Goal: Use online tool/utility: Use online tool/utility

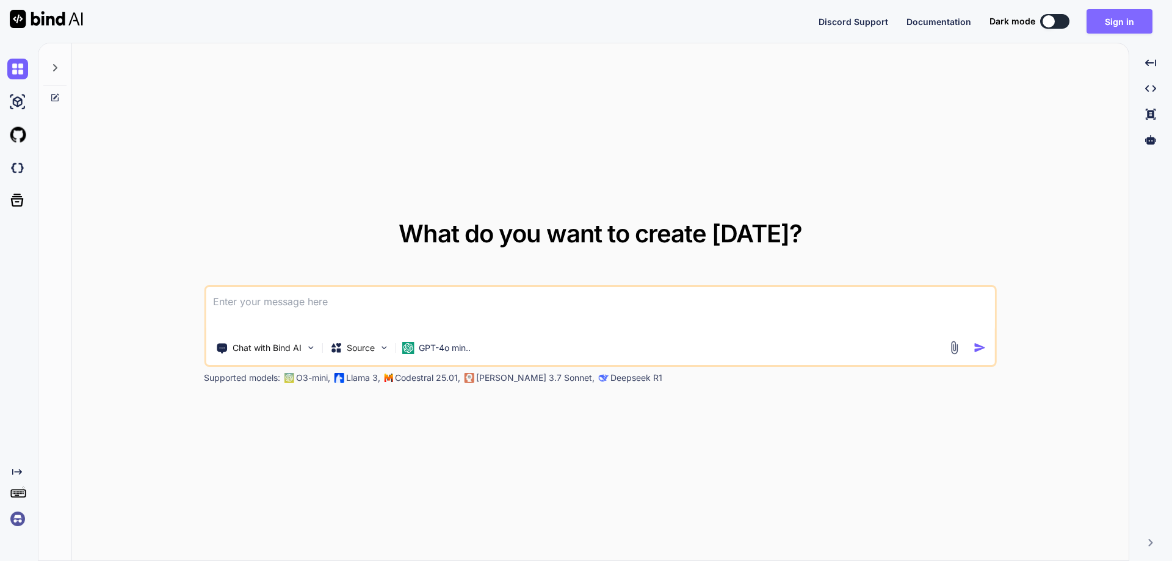
click at [1118, 20] on button "Sign in" at bounding box center [1119, 21] width 66 height 24
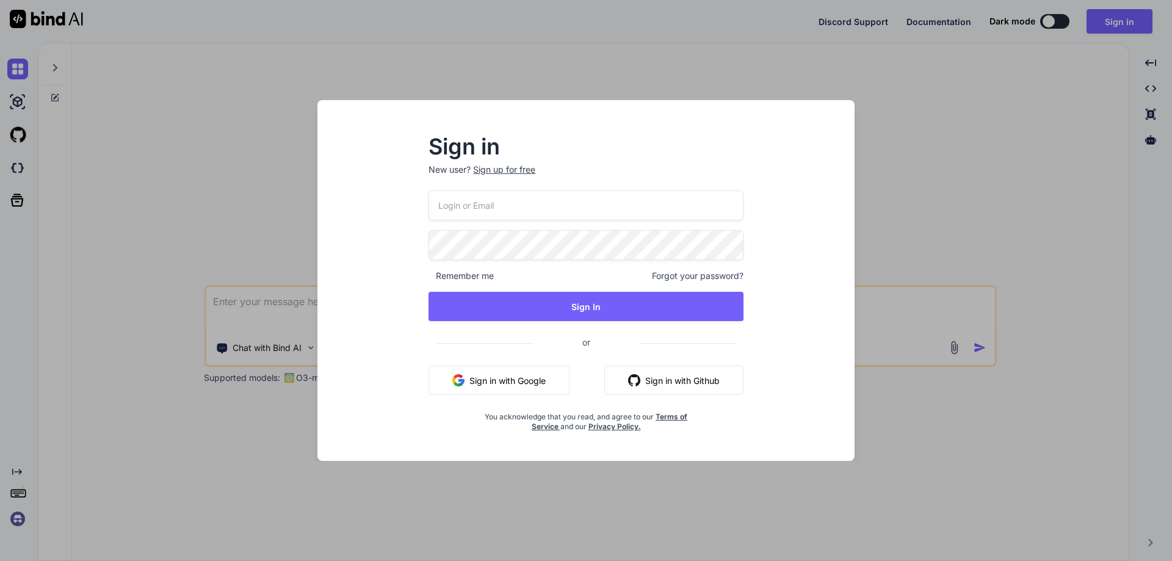
click at [660, 202] on input "email" at bounding box center [585, 205] width 315 height 30
paste input "[EMAIL_ADDRESS][DOMAIN_NAME]"
type input "[EMAIL_ADDRESS][DOMAIN_NAME]"
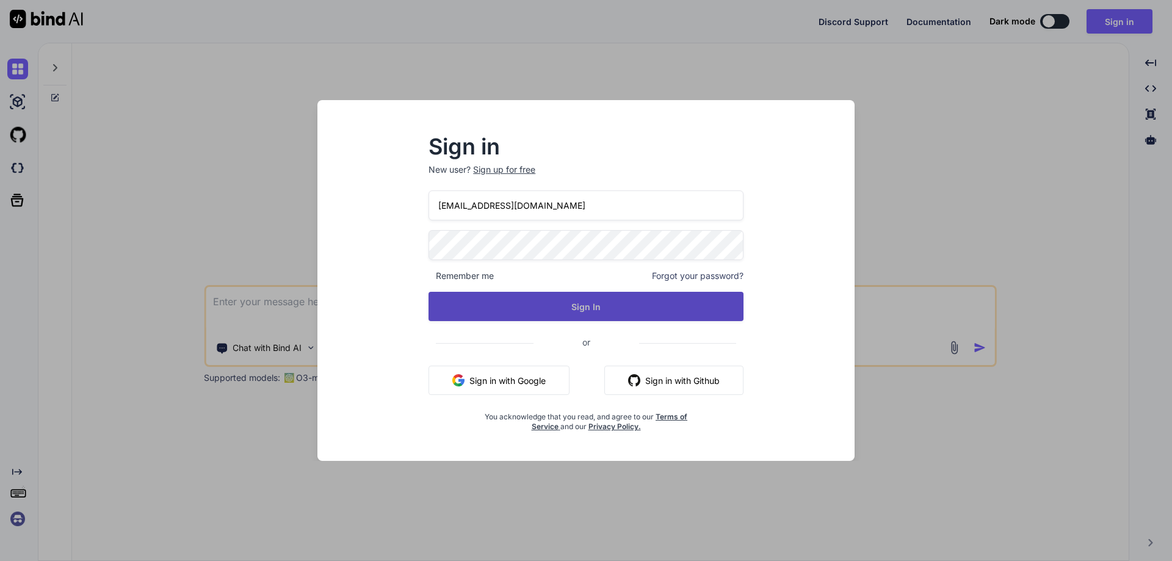
click at [635, 317] on button "Sign In" at bounding box center [585, 306] width 315 height 29
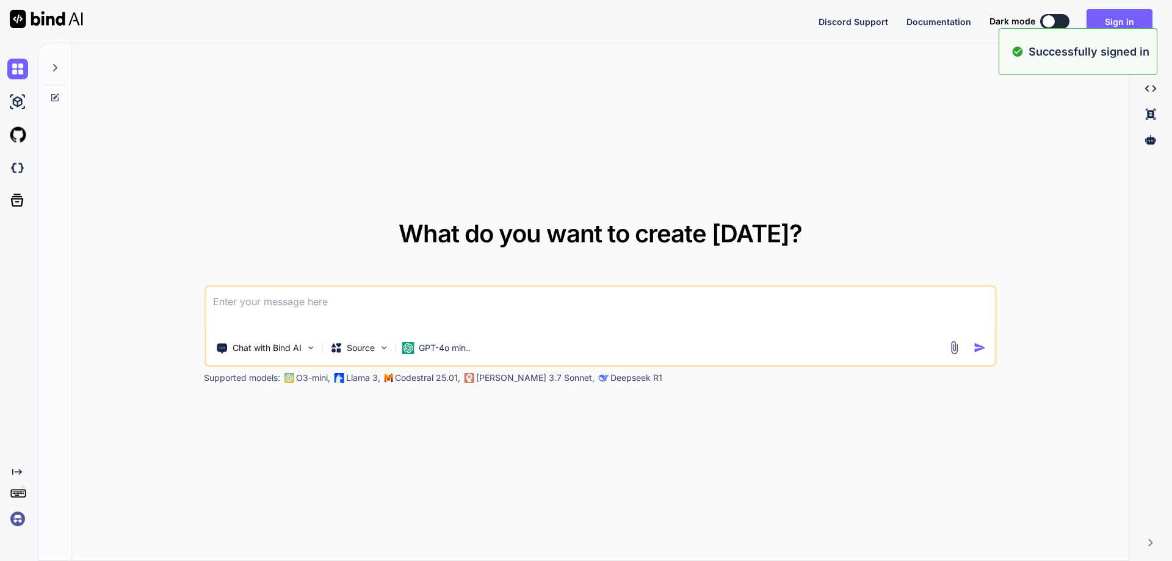
click at [665, 302] on textarea at bounding box center [600, 309] width 789 height 45
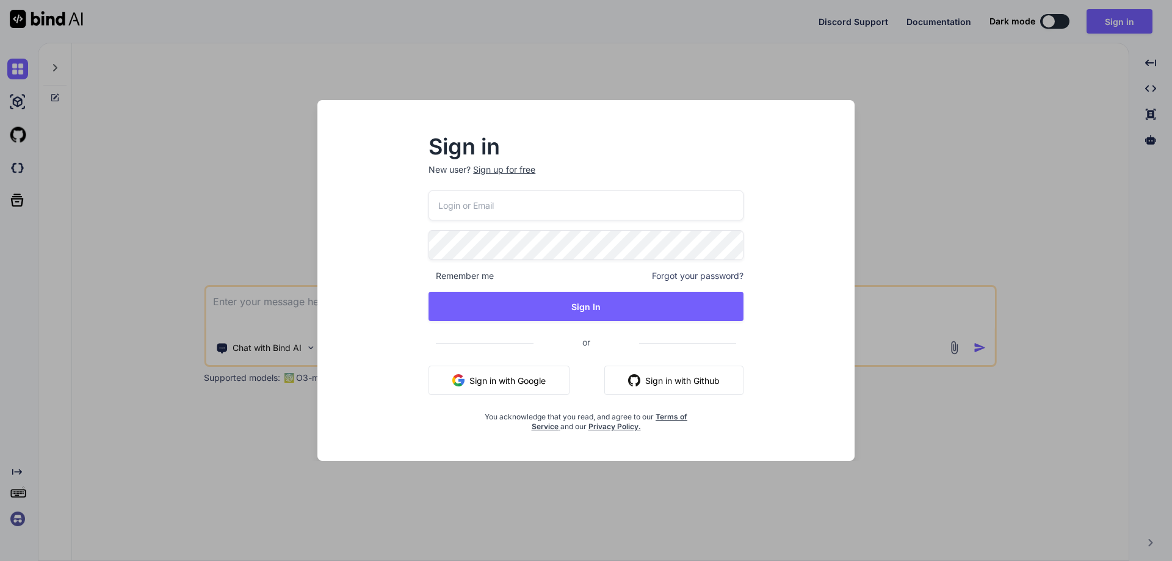
click at [646, 205] on input "email" at bounding box center [585, 205] width 315 height 30
paste input "[EMAIL_ADDRESS][DOMAIN_NAME]"
type input "[EMAIL_ADDRESS][DOMAIN_NAME]"
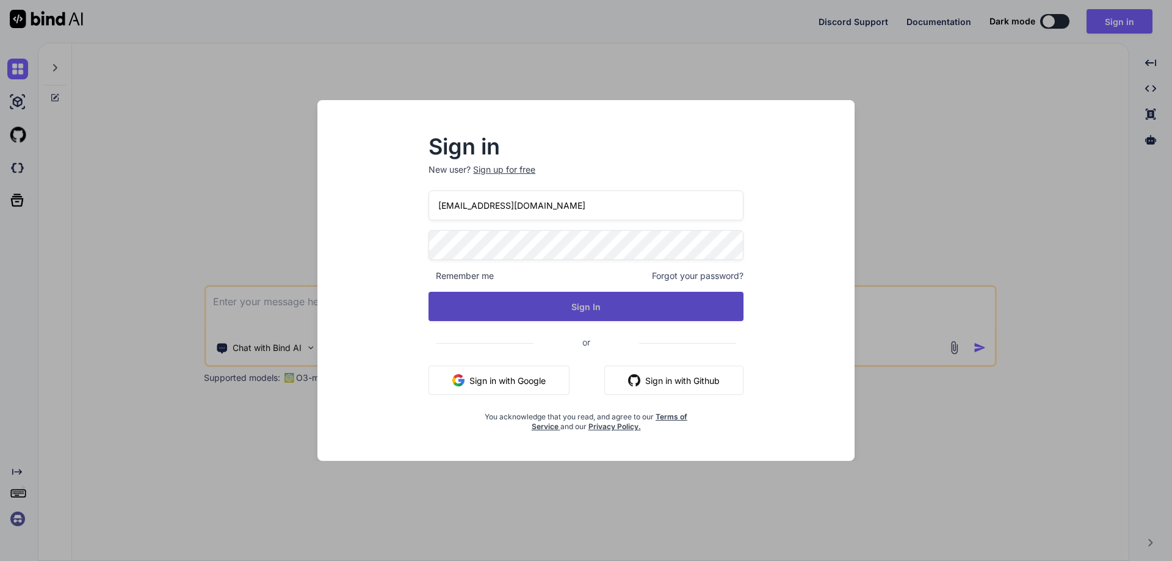
click at [636, 308] on button "Sign In" at bounding box center [585, 306] width 315 height 29
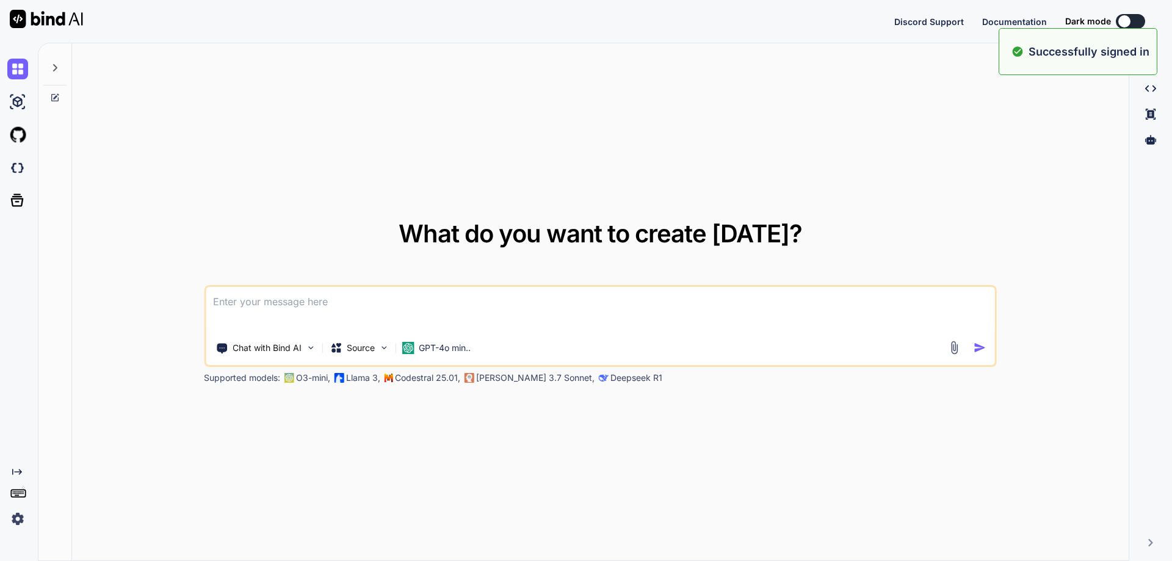
click at [1137, 21] on div "Discord Support Documentation Dark mode Created with Pixso." at bounding box center [1028, 21] width 268 height 15
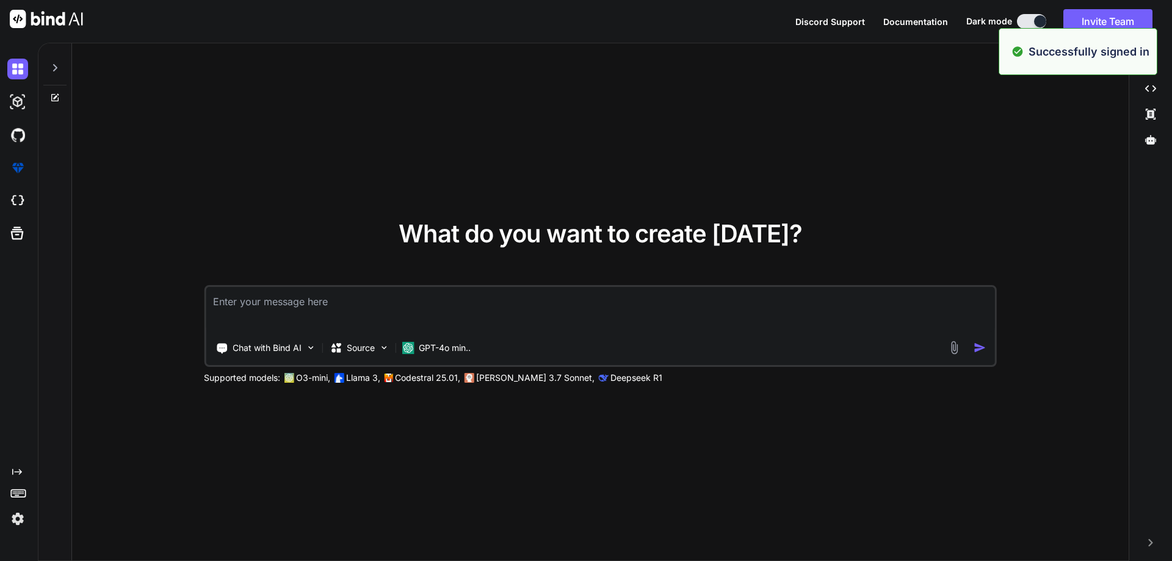
click at [558, 308] on textarea at bounding box center [600, 309] width 789 height 45
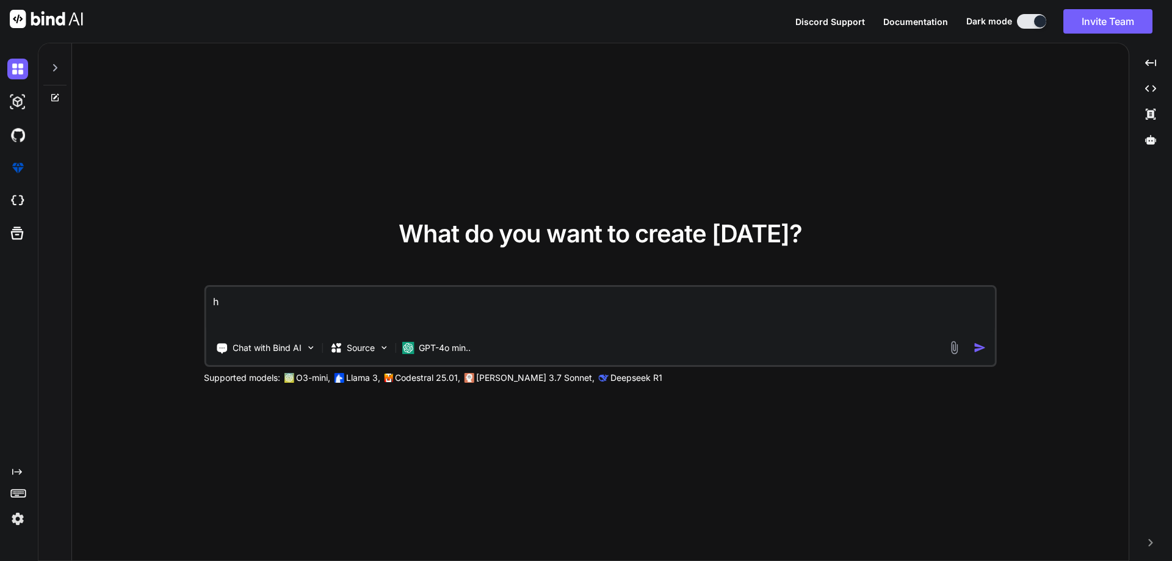
type textarea "hi"
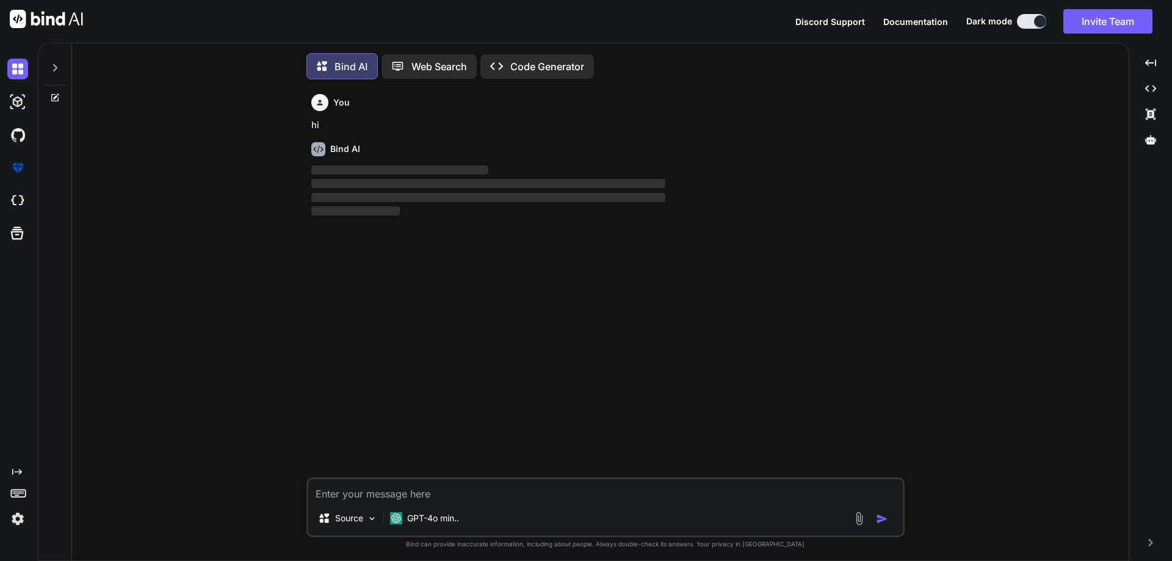
scroll to position [6, 0]
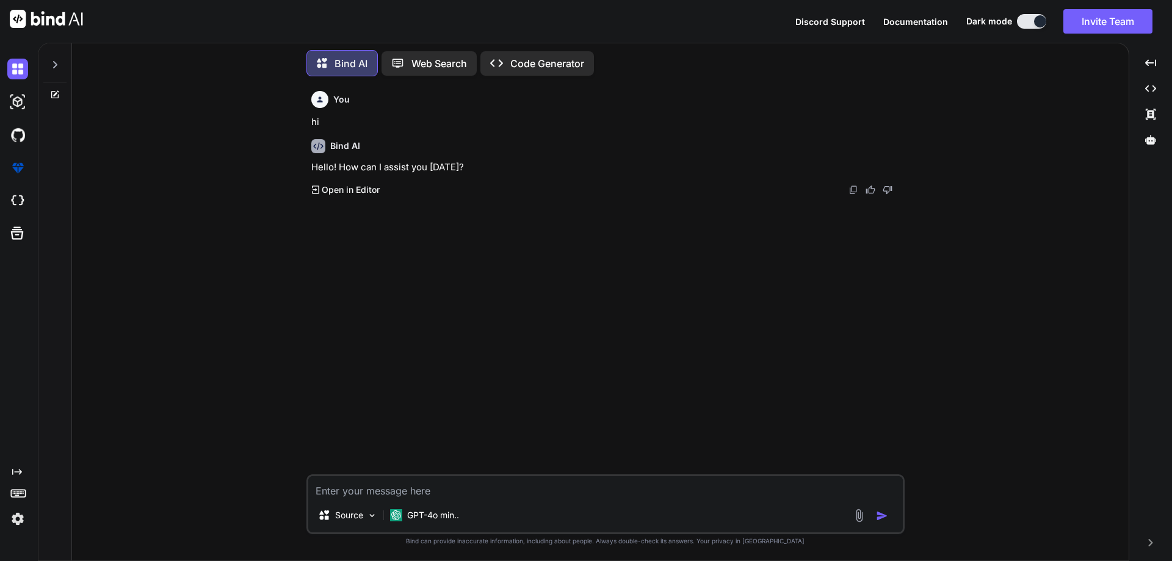
click at [506, 493] on textarea at bounding box center [605, 487] width 594 height 22
paste textarea "Work on to create the HTML for the cards and enhance the search section accordi…"
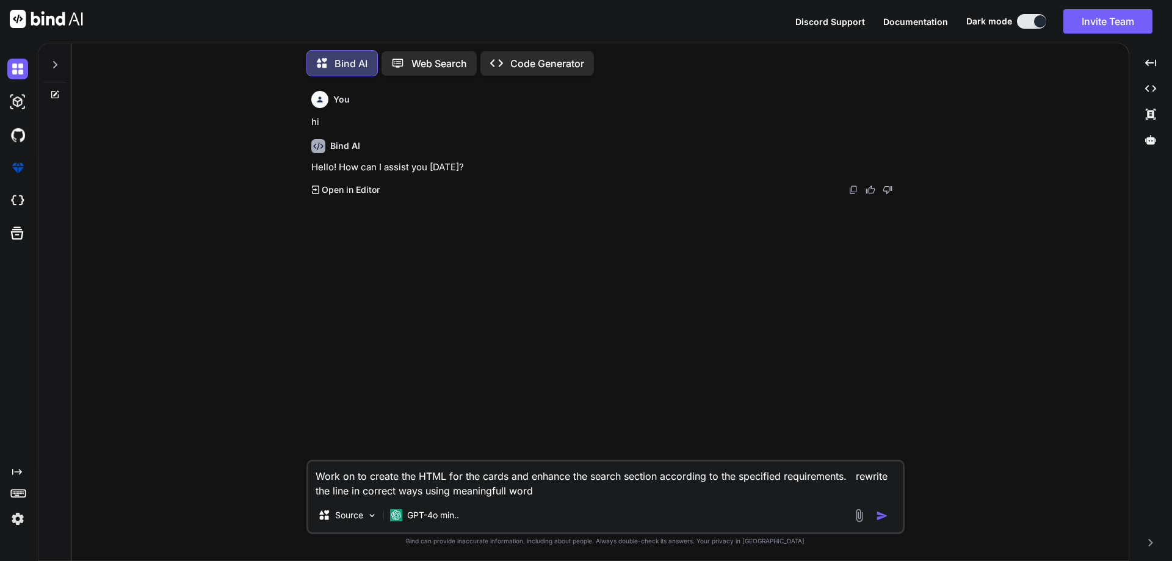
type textarea "Work on to create the HTML for the cards and enhance the search section accordi…"
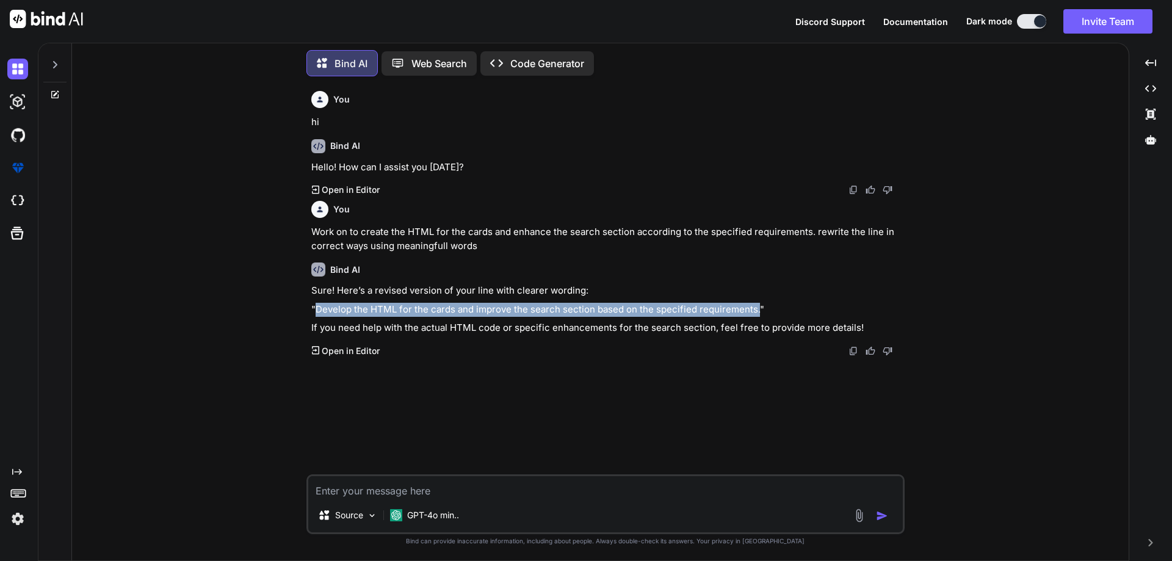
drag, startPoint x: 754, startPoint y: 311, endPoint x: 317, endPoint y: 311, distance: 436.4
click at [317, 311] on p ""Develop the HTML for the cards and improve the search section based on the spe…" at bounding box center [606, 310] width 591 height 14
copy p "Develop the HTML for the cards and improve the search section based on the spec…"
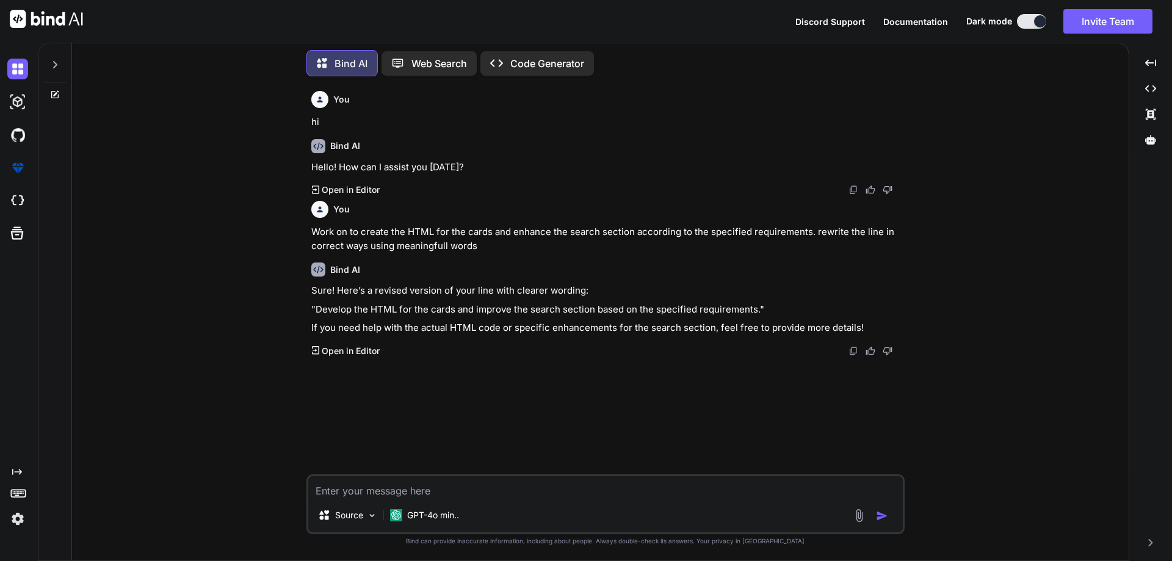
click at [435, 488] on textarea at bounding box center [605, 487] width 594 height 22
paste textarea "• Worked on to enhance the HTML for the search section within the navigation me…"
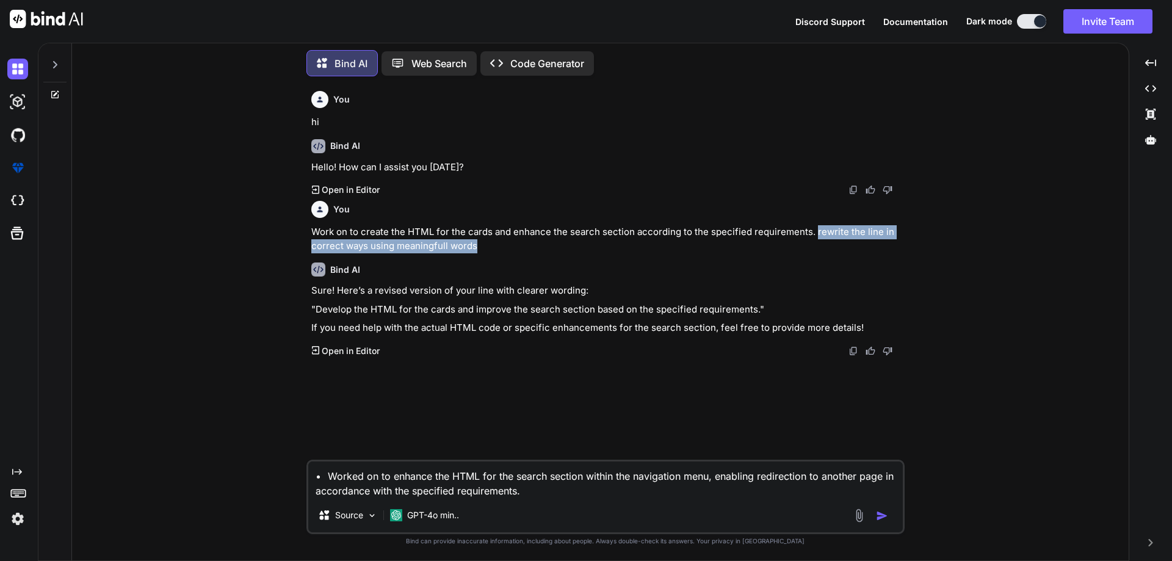
drag, startPoint x: 811, startPoint y: 231, endPoint x: 814, endPoint y: 241, distance: 10.1
click at [814, 241] on p "Work on to create the HTML for the cards and enhance the search section accordi…" at bounding box center [606, 238] width 591 height 27
copy p "rewrite the line in correct ways using meaningfull words"
click at [580, 493] on textarea "• Worked on to enhance the HTML for the search section within the navigation me…" at bounding box center [605, 479] width 594 height 37
paste textarea "rewrite the line in correct ways using meaningfull words"
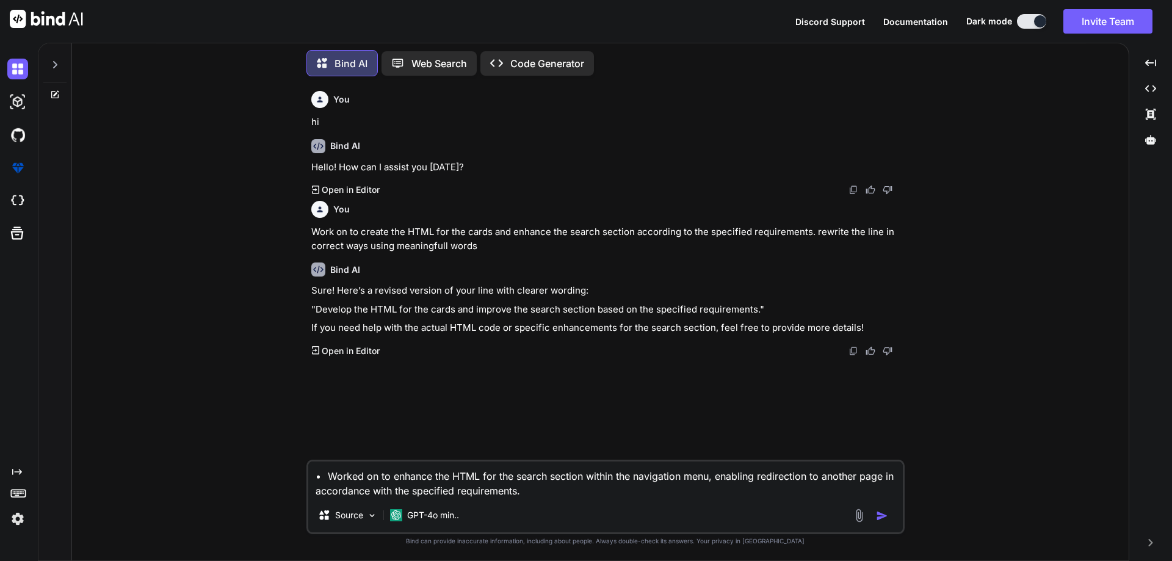
type textarea "• Worked on to enhance the HTML for the search section within the navigation me…"
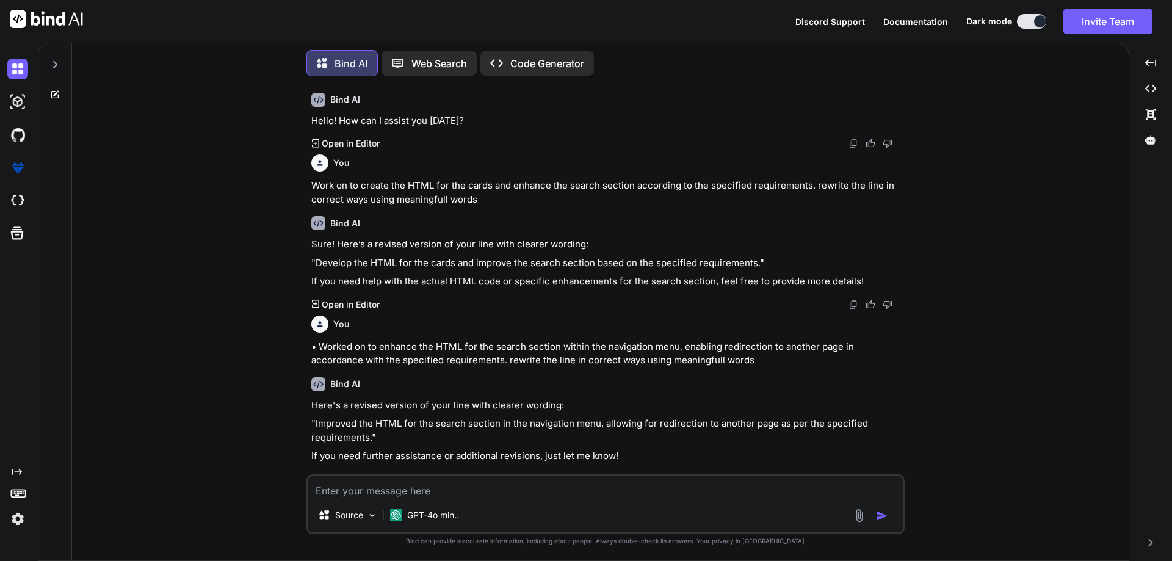
scroll to position [57, 0]
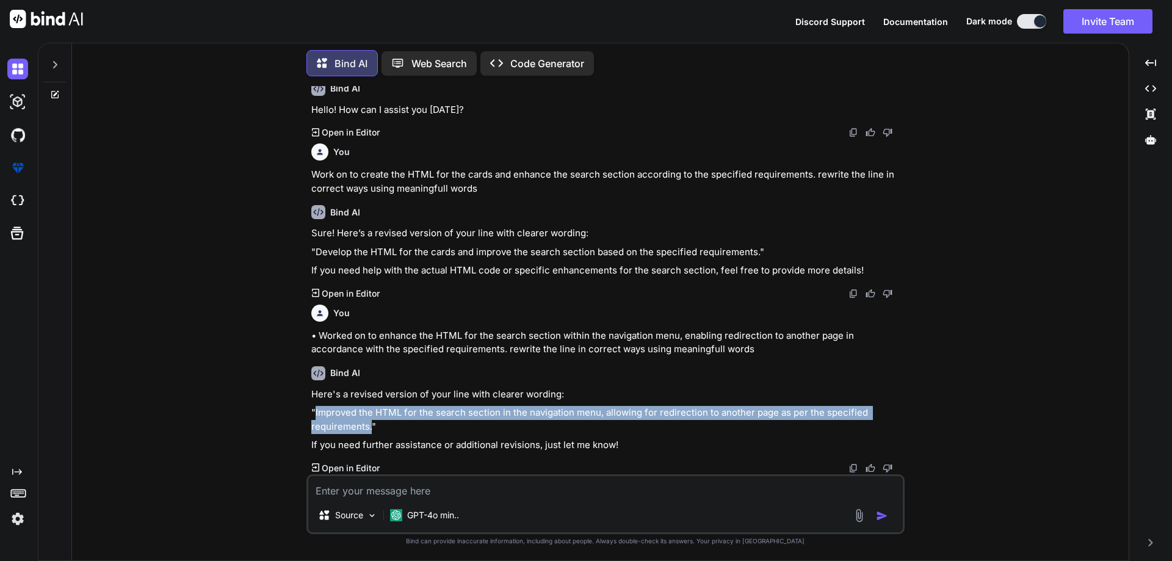
drag, startPoint x: 370, startPoint y: 426, endPoint x: 315, endPoint y: 412, distance: 56.7
click at [315, 412] on p ""Improved the HTML for the search section in the navigation menu, allowing for …" at bounding box center [606, 419] width 591 height 27
copy p "Improved the HTML for the search section in the navigation menu, allowing for r…"
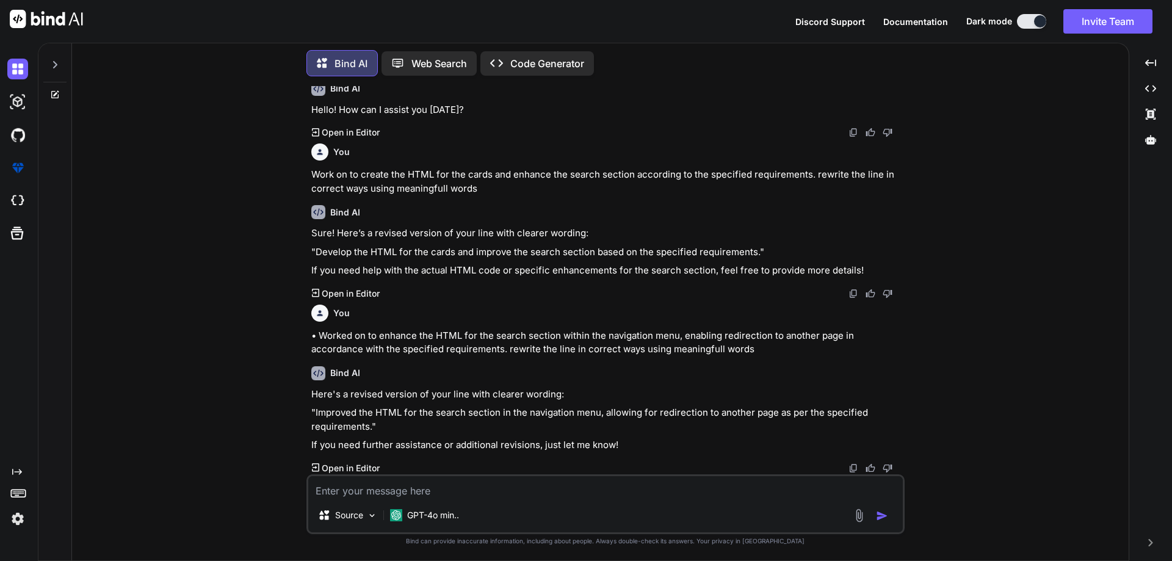
click at [430, 490] on textarea at bounding box center [605, 487] width 594 height 22
paste textarea "• Worked on to create the html for the cards section showing offer coupon code …"
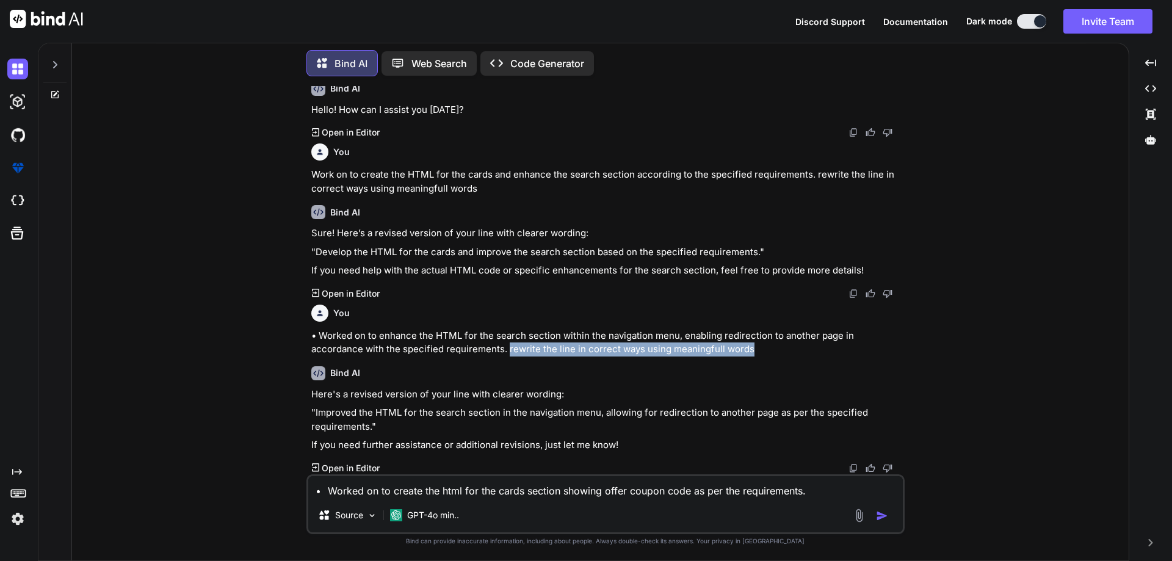
drag, startPoint x: 768, startPoint y: 350, endPoint x: 508, endPoint y: 350, distance: 260.0
click at [508, 350] on p "• Worked on to enhance the HTML for the search section within the navigation me…" at bounding box center [606, 342] width 591 height 27
copy p "rewrite the line in correct ways using meaningfull words"
click at [823, 485] on textarea "• Worked on to create the html for the cards section showing offer coupon code …" at bounding box center [605, 487] width 594 height 22
paste textarea "rewrite the line in correct ways using meaningfull words"
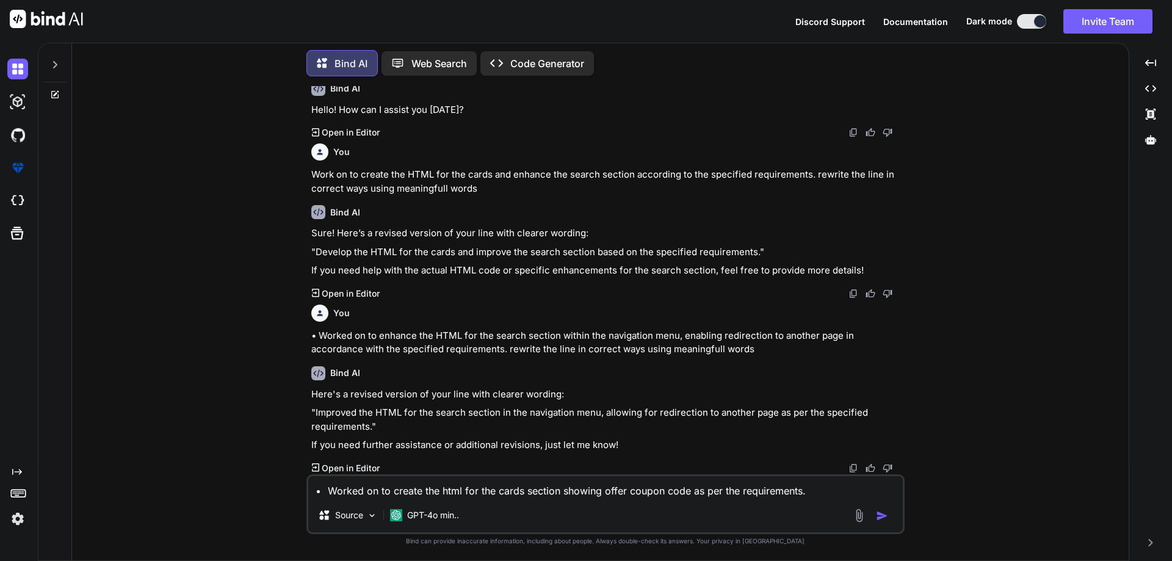
type textarea "• Worked on to create the html for the cards section showing offer coupon code …"
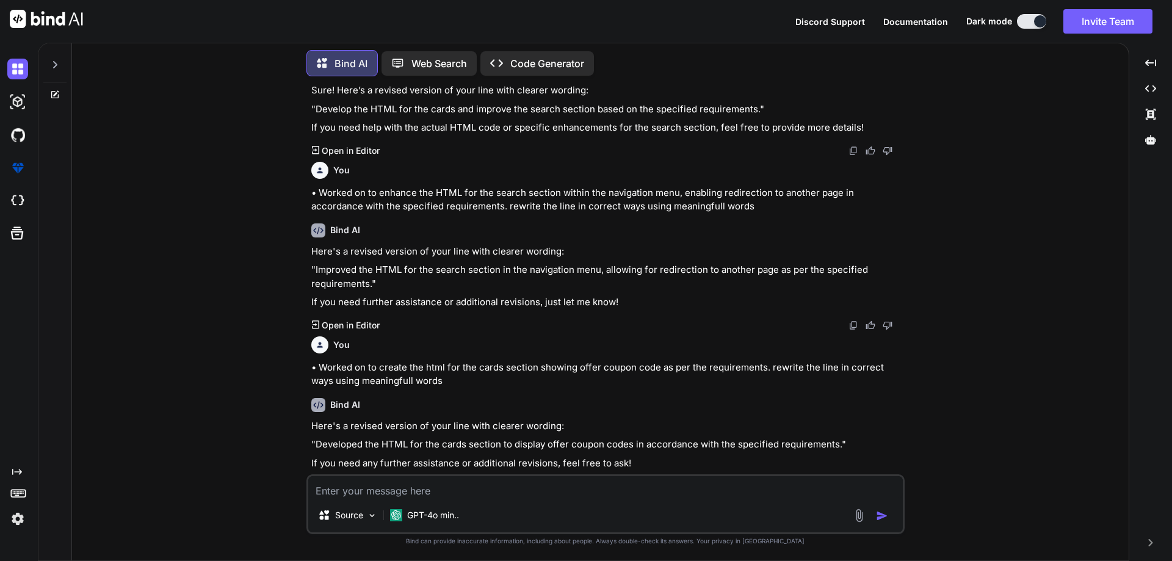
scroll to position [218, 0]
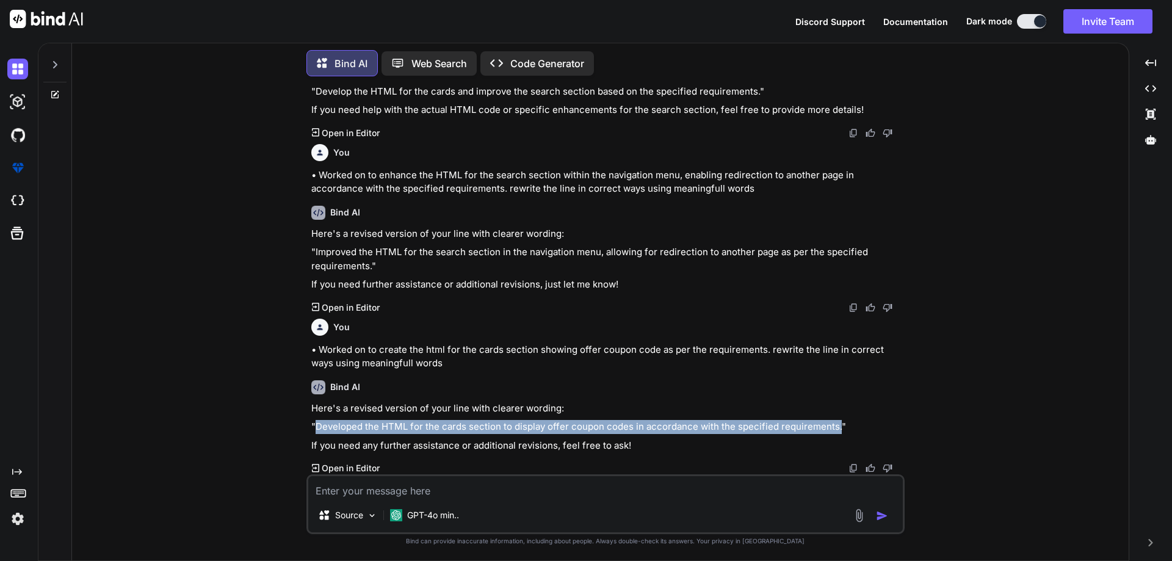
drag, startPoint x: 836, startPoint y: 427, endPoint x: 317, endPoint y: 430, distance: 518.8
click at [317, 430] on p ""Developed the HTML for the cards section to display offer coupon codes in acco…" at bounding box center [606, 427] width 591 height 14
copy p "Developed the HTML for the cards section to display offer coupon codes in accor…"
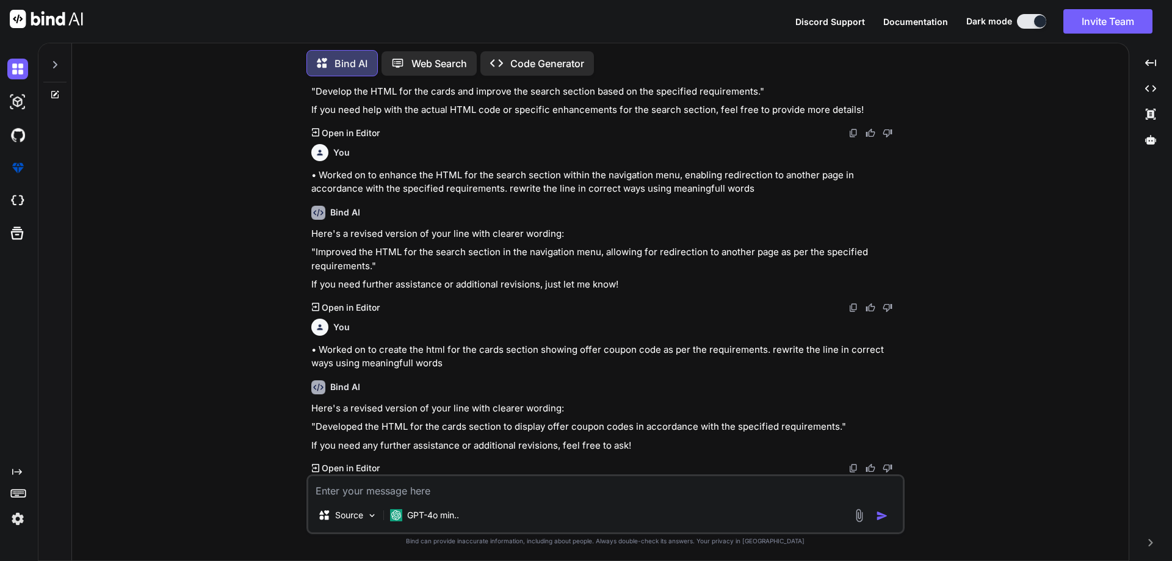
click at [375, 488] on textarea at bounding box center [605, 487] width 594 height 22
paste textarea "• Working on to currently create the HTML for the gallery section of the bookin…"
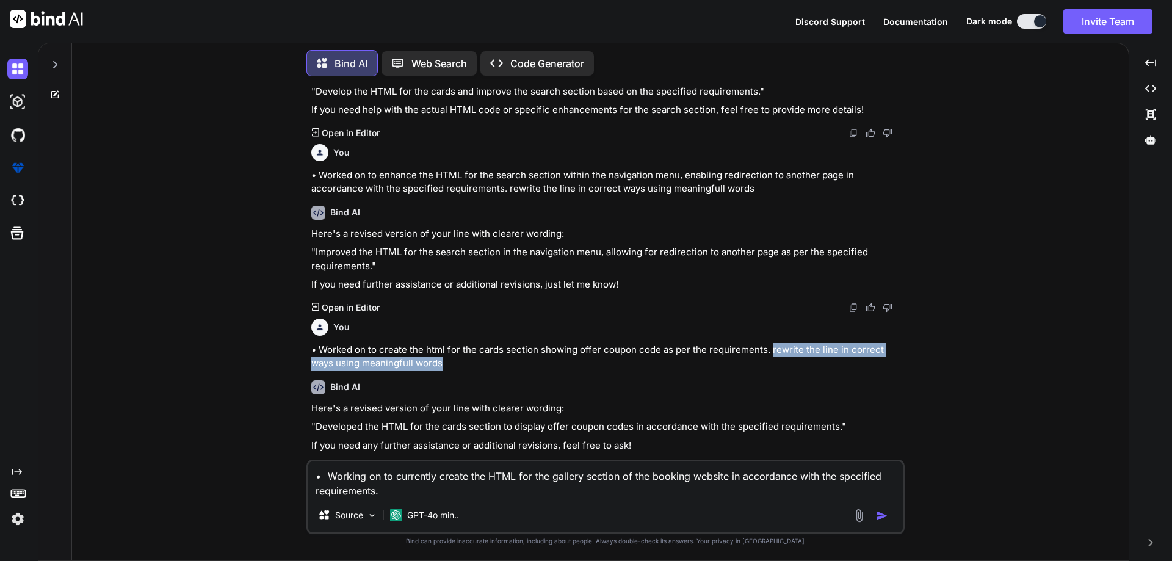
drag, startPoint x: 767, startPoint y: 349, endPoint x: 778, endPoint y: 361, distance: 16.4
click at [778, 361] on p "• Worked on to create the html for the cards section showing offer coupon code …" at bounding box center [606, 356] width 591 height 27
copy p "rewrite the line in correct ways using meaningfull words"
click at [579, 493] on textarea "• Working on to currently create the HTML for the gallery section of the bookin…" at bounding box center [605, 479] width 594 height 37
paste textarea "rewrite the line in correct ways using meaningfull words"
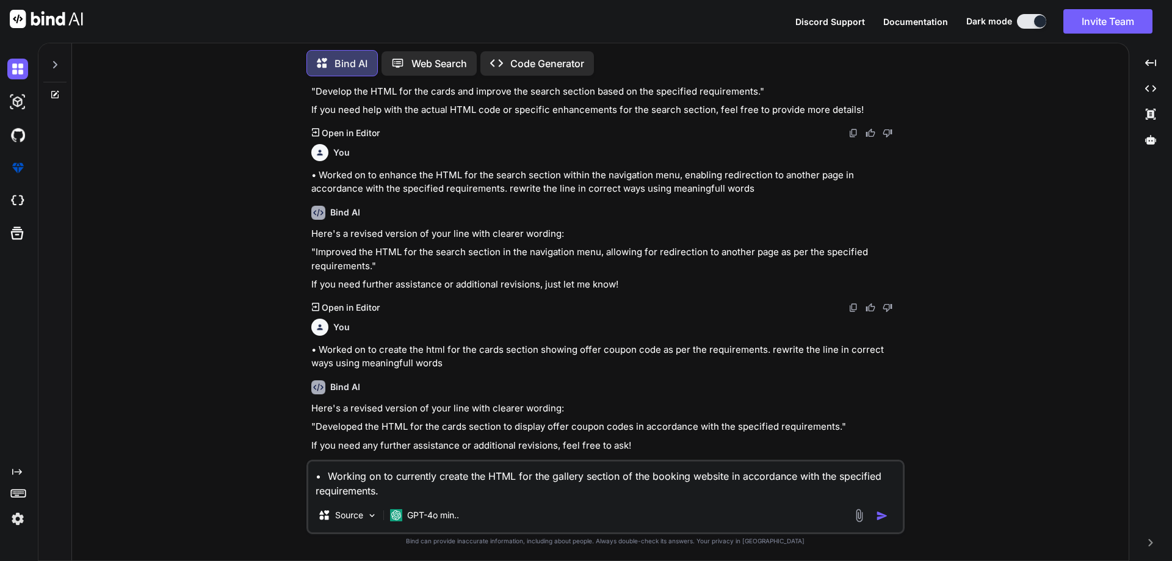
type textarea "• Working on to currently create the HTML for the gallery section of the bookin…"
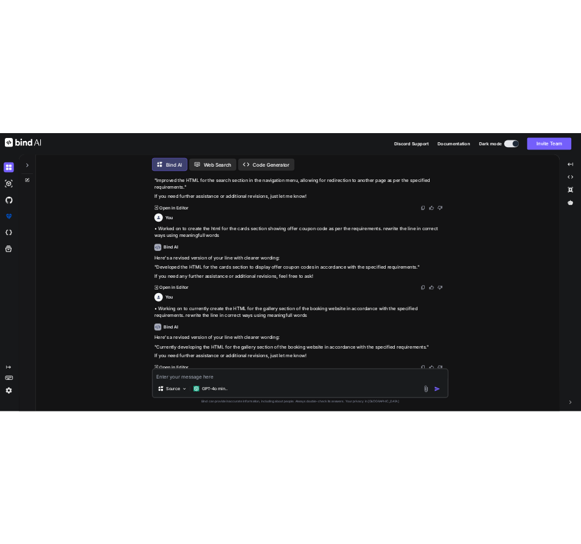
scroll to position [379, 0]
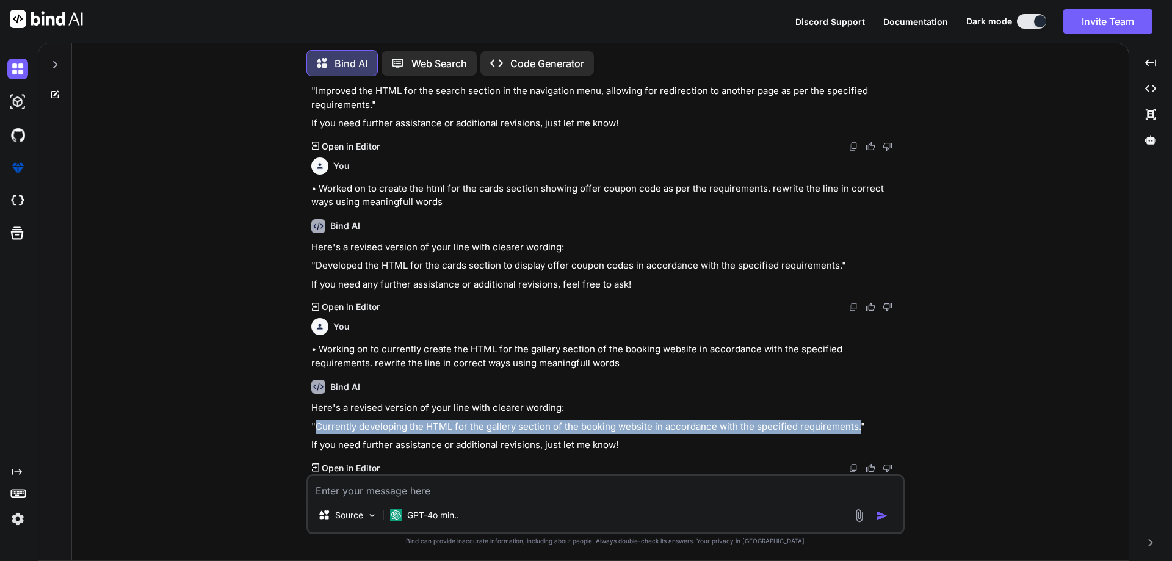
drag, startPoint x: 853, startPoint y: 427, endPoint x: 317, endPoint y: 423, distance: 536.5
click at [317, 423] on p ""Currently developing the HTML for the gallery section of the booking website i…" at bounding box center [606, 427] width 591 height 14
copy p "Currently developing the HTML for the gallery section of the booking website in…"
